Goal: Task Accomplishment & Management: Manage account settings

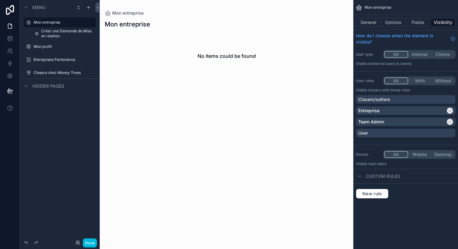
click at [10, 5] on icon at bounding box center [10, 10] width 12 height 10
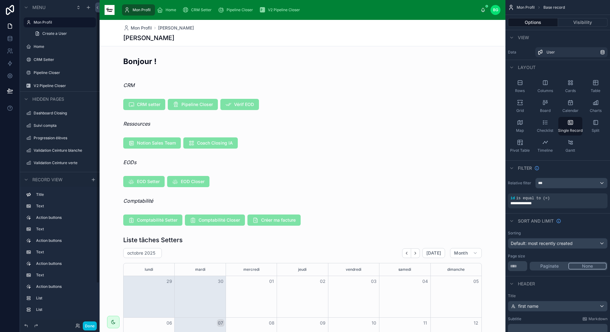
scroll to position [14, 0]
click at [63, 125] on label "Progression élèves" at bounding box center [63, 124] width 59 height 5
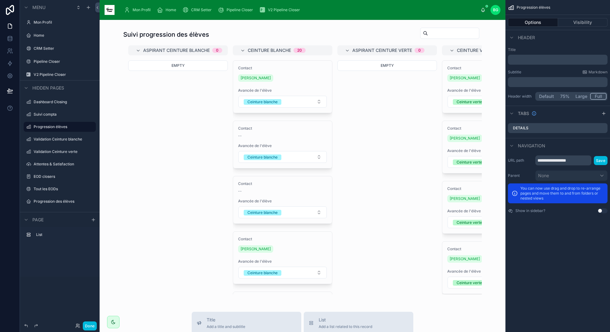
click at [54, 200] on label "Progression des élèves" at bounding box center [63, 201] width 59 height 5
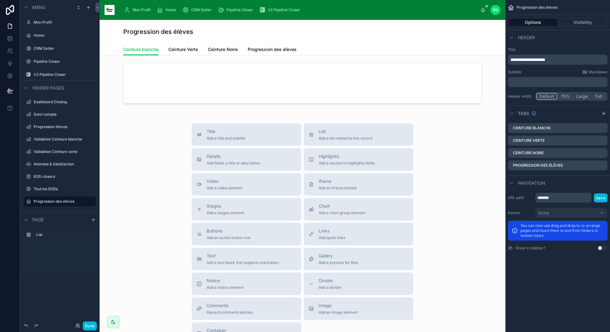
click at [186, 51] on span "Ceinture Verte" at bounding box center [183, 49] width 30 height 6
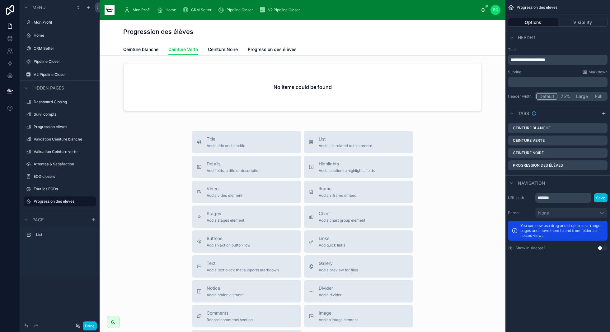
click at [214, 55] on link "Ceinture Noire" at bounding box center [223, 50] width 30 height 12
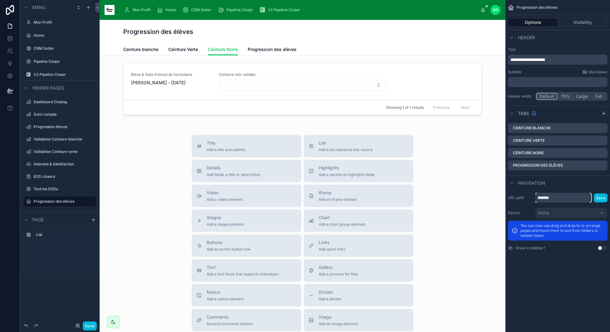
drag, startPoint x: 562, startPoint y: 197, endPoint x: 493, endPoint y: 199, distance: 68.5
click at [493, 199] on div "**********" at bounding box center [355, 166] width 511 height 332
type input "*****"
click at [605, 197] on button "Save" at bounding box center [601, 198] width 14 height 9
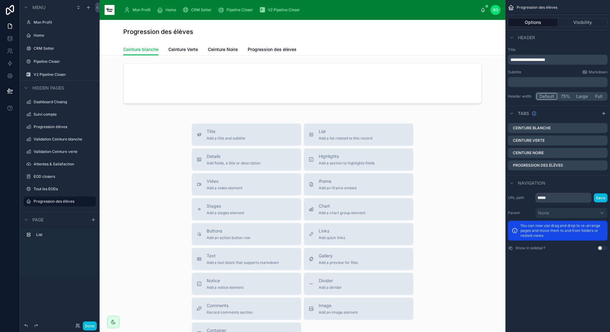
click at [55, 205] on div "Progression des élèves" at bounding box center [64, 201] width 61 height 7
click at [599, 196] on button "Save" at bounding box center [601, 198] width 14 height 9
click at [10, 89] on icon at bounding box center [10, 91] width 6 height 6
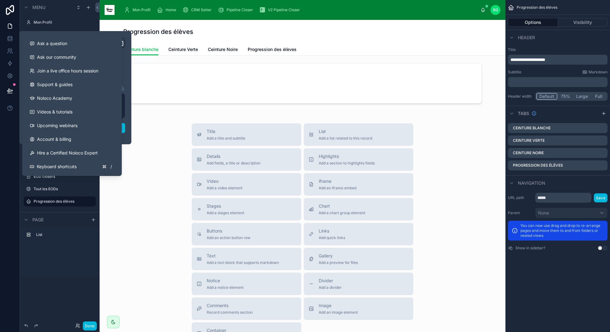
click at [131, 128] on div "Title Add a title and subtitle List Add a list related to this record Details A…" at bounding box center [303, 235] width 396 height 222
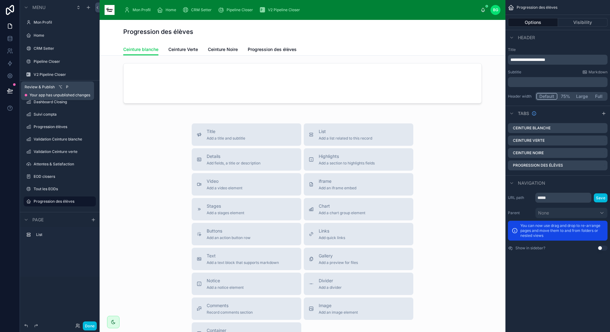
click at [7, 89] on icon at bounding box center [10, 91] width 6 height 6
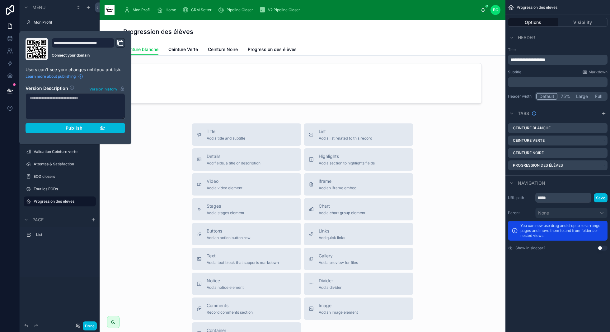
click at [86, 128] on div "Publish" at bounding box center [75, 128] width 59 height 6
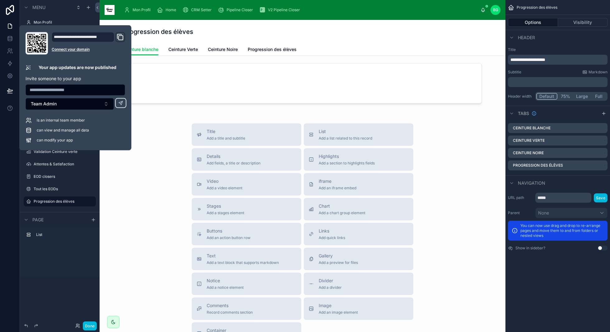
click at [207, 112] on div "Title Add a title and subtitle List Add a list related to this record Details A…" at bounding box center [303, 225] width 406 height 339
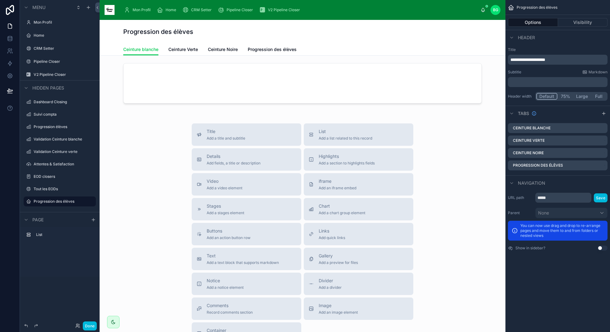
click at [47, 189] on label "Tout les EODs" at bounding box center [63, 189] width 59 height 5
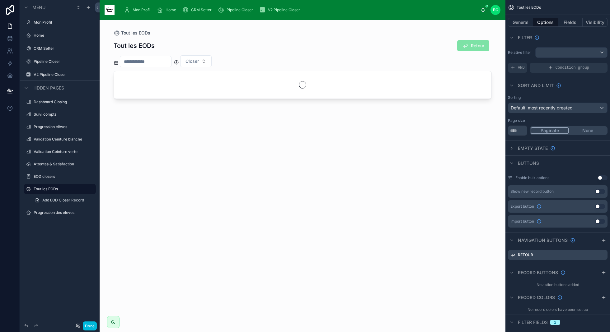
click at [47, 199] on span "Add EOD Closer Record" at bounding box center [63, 200] width 42 height 5
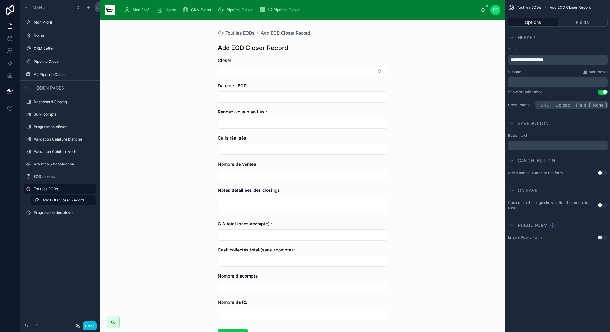
click at [59, 164] on label "Attentes & Satisfaction" at bounding box center [63, 164] width 59 height 5
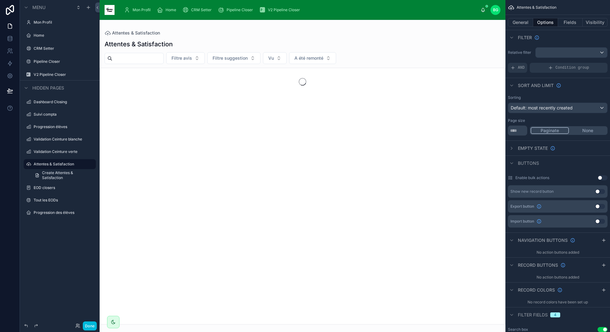
click at [60, 153] on label "Validation Ceinture verte" at bounding box center [63, 151] width 59 height 5
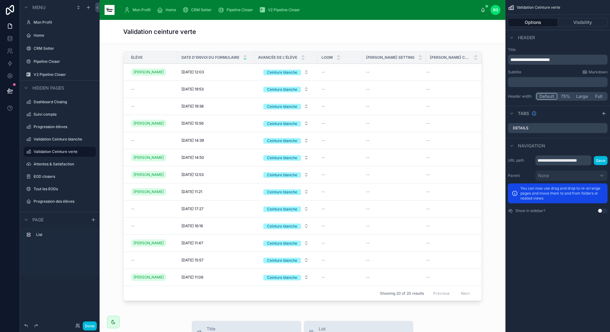
click at [47, 202] on label "Progression des élèves" at bounding box center [63, 201] width 59 height 5
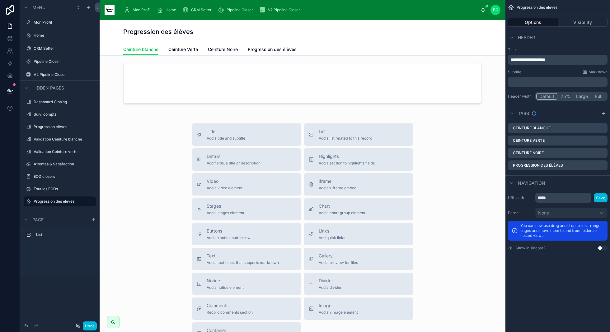
click at [188, 50] on span "Ceinture Verte" at bounding box center [183, 49] width 30 height 6
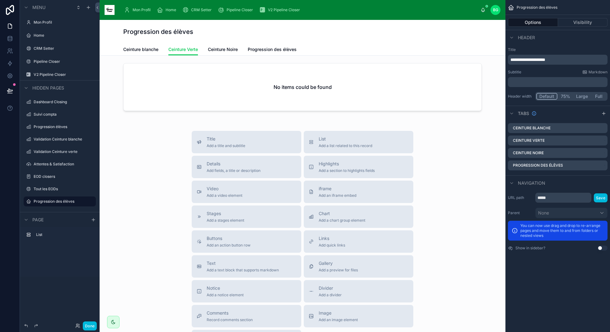
click at [214, 54] on link "Ceinture Noire" at bounding box center [223, 50] width 30 height 12
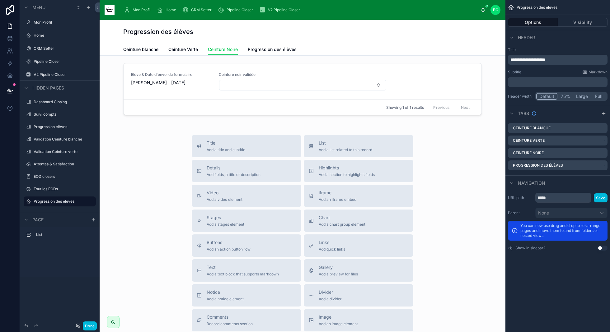
click at [269, 52] on span "Progression des élèves" at bounding box center [272, 49] width 49 height 6
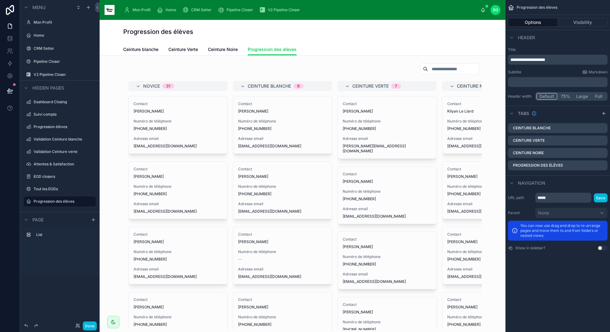
click at [131, 50] on span "Ceinture blanche" at bounding box center [140, 49] width 35 height 6
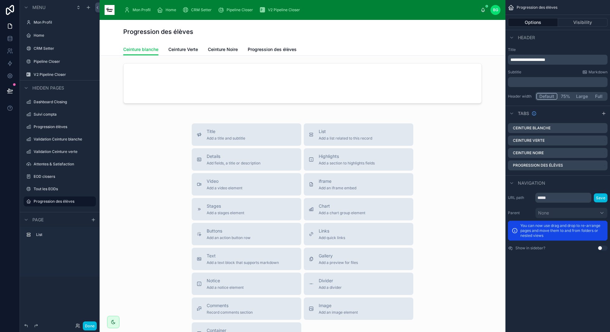
click at [225, 52] on span "Ceinture Noire" at bounding box center [223, 49] width 30 height 6
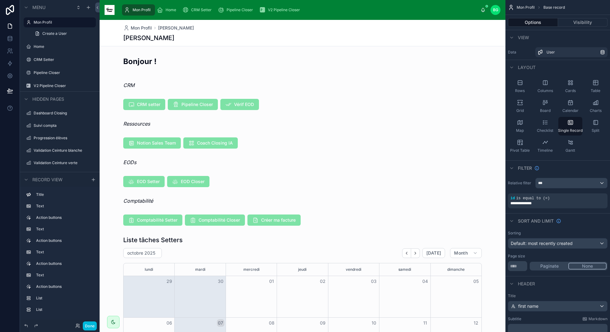
click at [110, 321] on div at bounding box center [113, 322] width 12 height 12
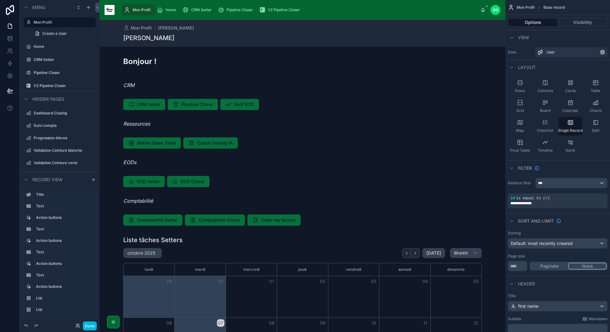
click at [112, 324] on icon at bounding box center [113, 322] width 5 height 5
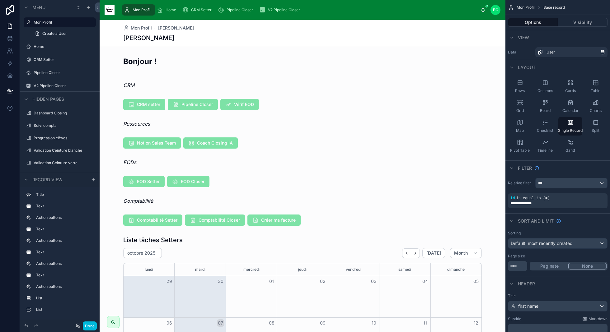
click at [91, 326] on button "Done" at bounding box center [90, 326] width 14 height 9
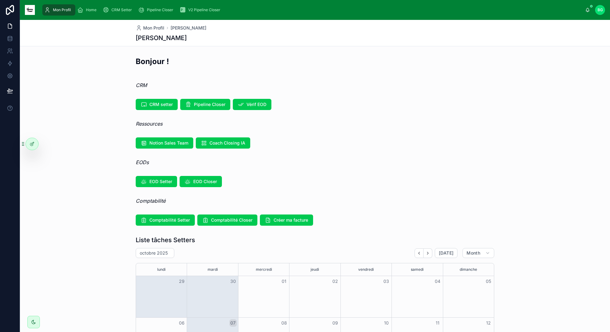
click at [217, 220] on span "Comptabilité Closer" at bounding box center [231, 220] width 41 height 6
click at [284, 222] on span "Créer ma facture" at bounding box center [291, 220] width 35 height 6
